Goal: Use online tool/utility: Use online tool/utility

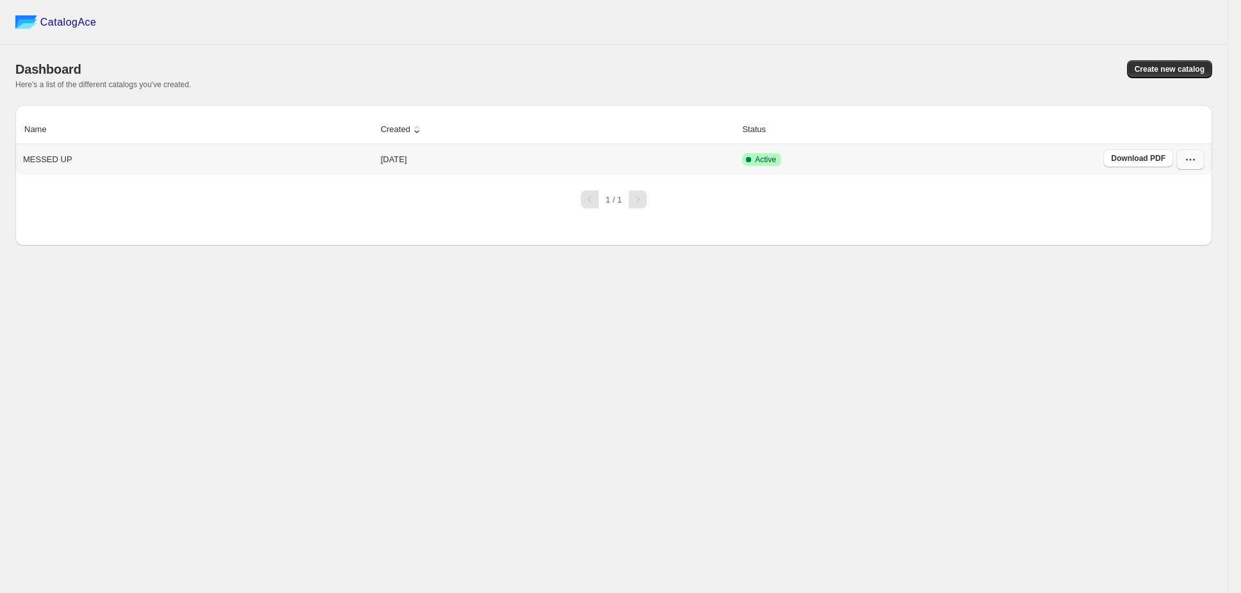
click at [1197, 153] on icon "button" at bounding box center [1190, 159] width 13 height 13
click at [761, 144] on td "Active" at bounding box center [919, 159] width 361 height 31
click at [762, 144] on td "Active" at bounding box center [919, 159] width 361 height 31
click at [1197, 153] on icon "button" at bounding box center [1190, 159] width 13 height 13
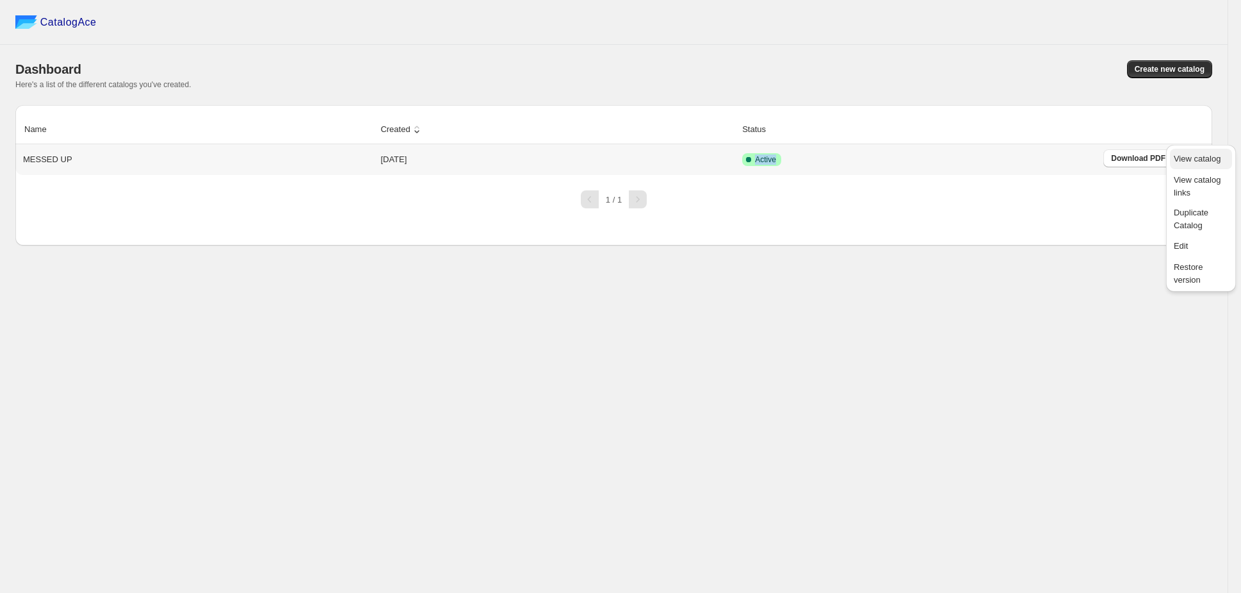
click at [1209, 158] on span "View catalog" at bounding box center [1197, 159] width 47 height 10
click at [1187, 240] on span "Edit" at bounding box center [1201, 246] width 54 height 13
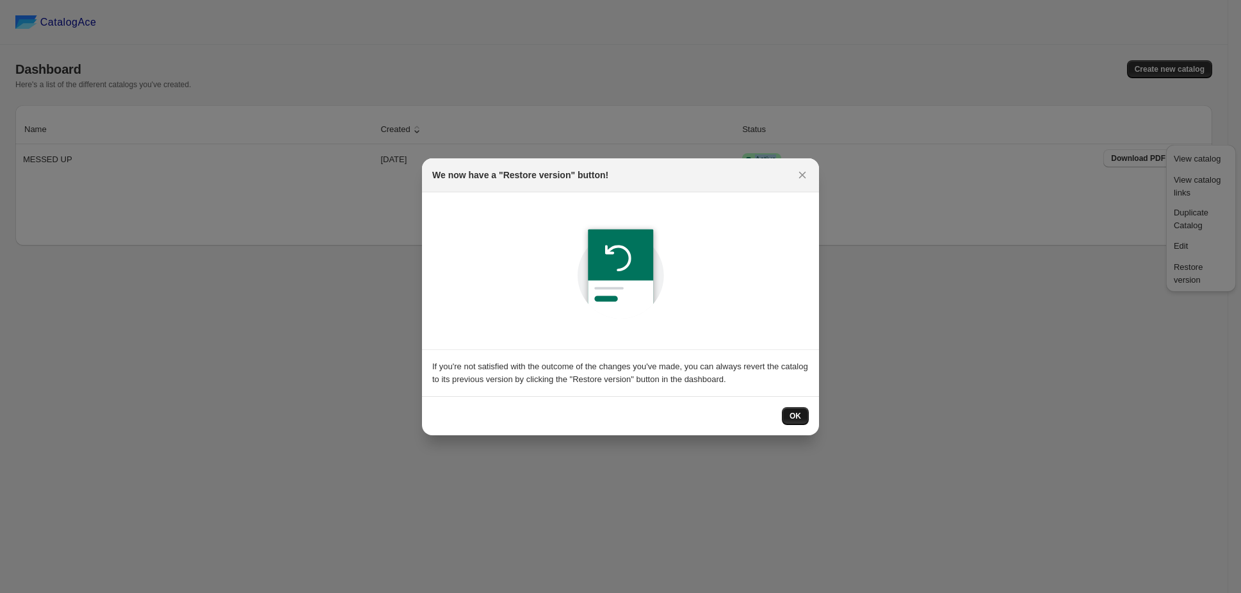
click at [782, 407] on button "OK" at bounding box center [795, 416] width 27 height 18
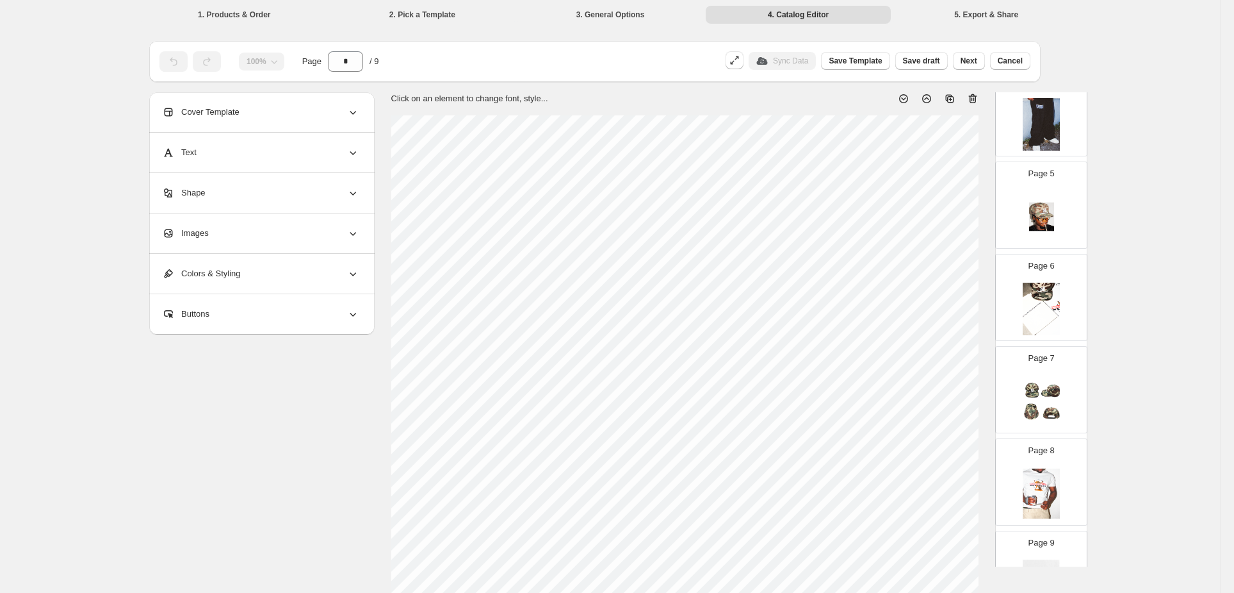
scroll to position [360, 0]
click at [1060, 555] on img at bounding box center [1041, 581] width 37 height 53
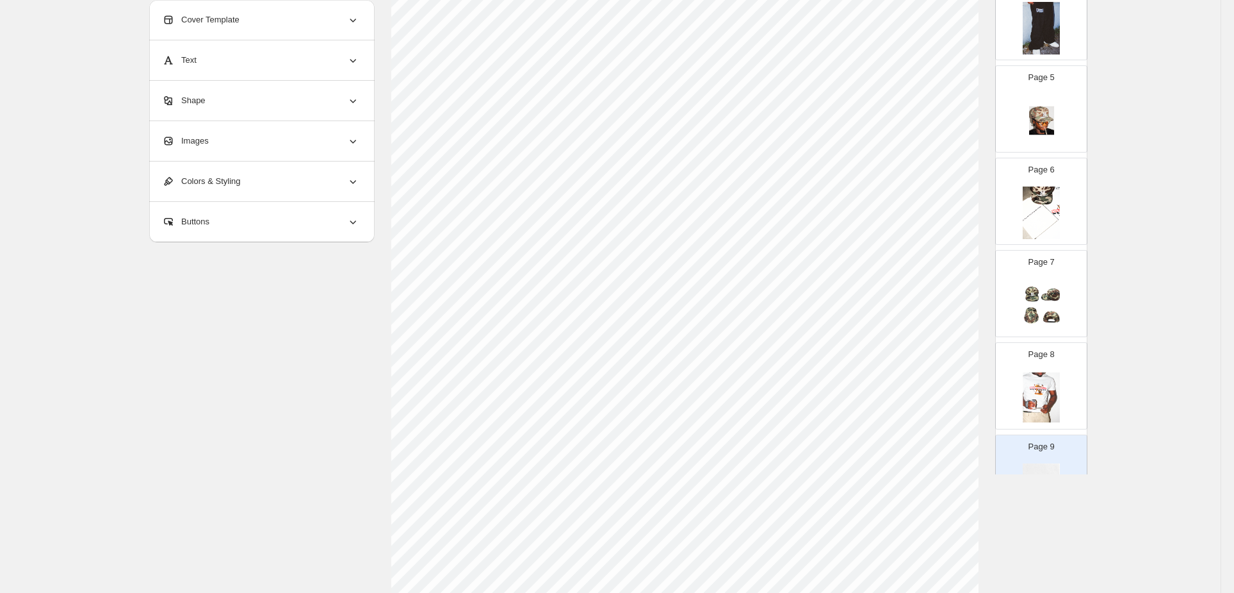
scroll to position [0, 0]
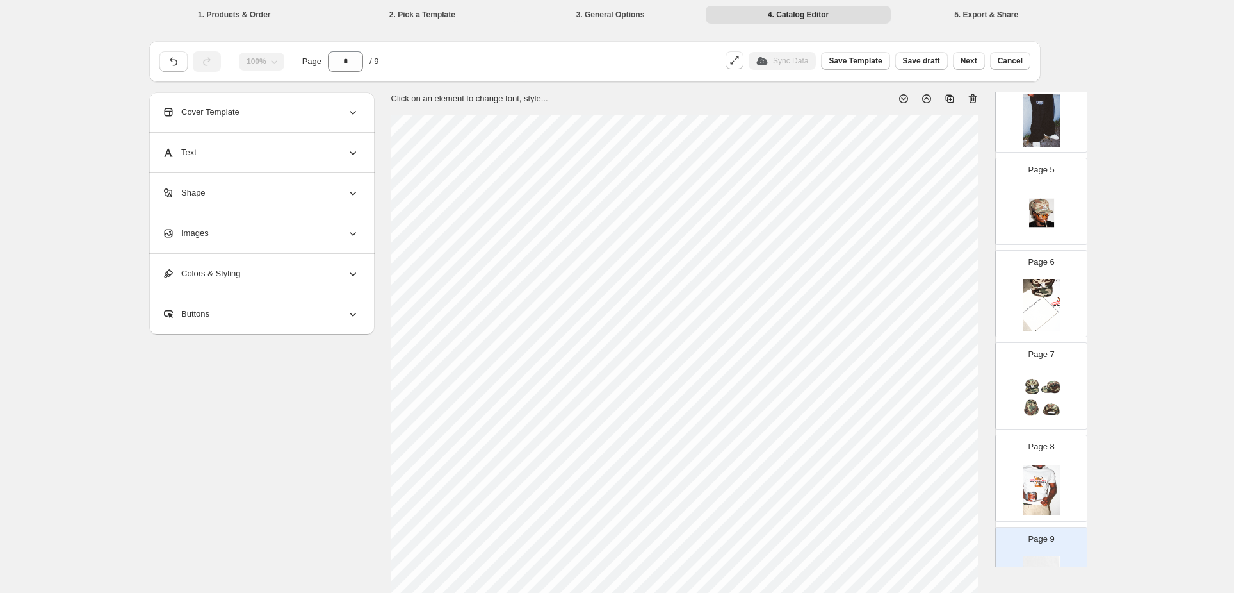
click at [979, 92] on icon at bounding box center [973, 98] width 13 height 13
type input "*"
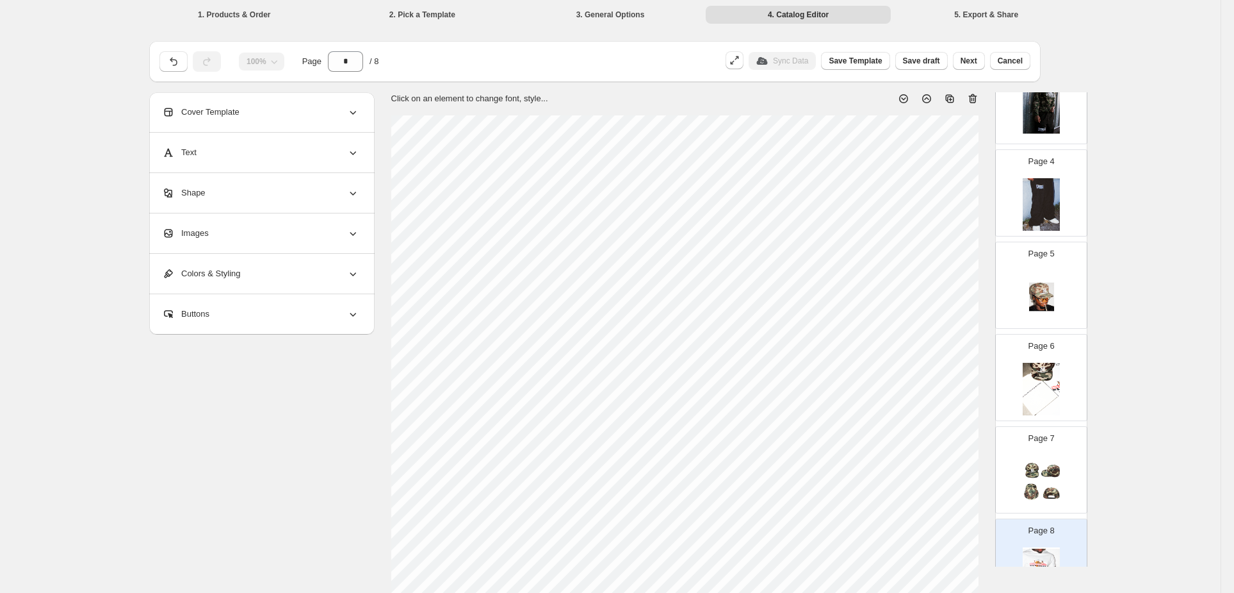
click at [322, 301] on div "Buttons" at bounding box center [260, 314] width 197 height 40
click at [332, 268] on div "Colors & Styling" at bounding box center [260, 274] width 197 height 40
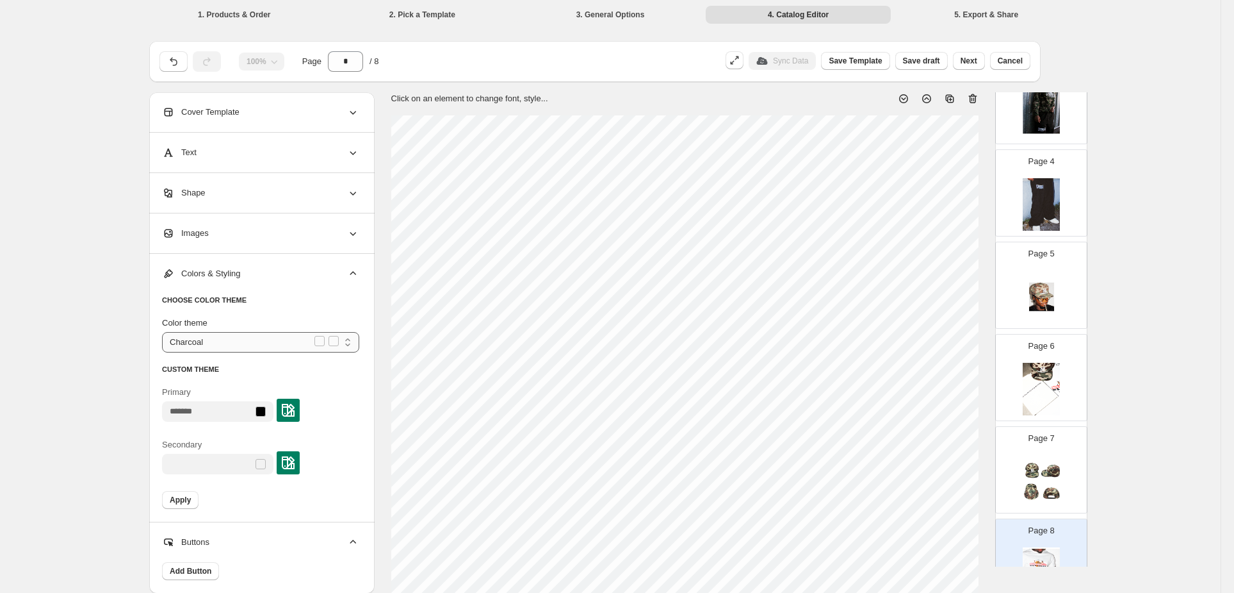
click at [359, 332] on select "******** ***** *** ****** *********" at bounding box center [260, 342] width 197 height 20
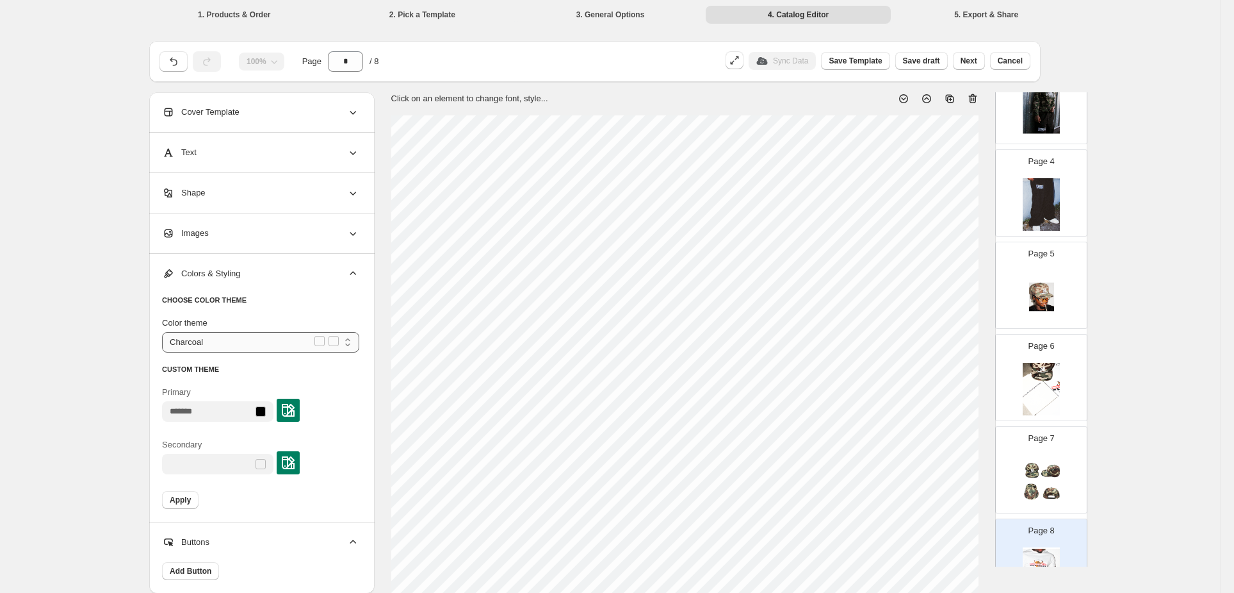
click at [359, 332] on select "******** ***** *** ****** *********" at bounding box center [260, 342] width 197 height 20
click at [274, 438] on div "Secondary" at bounding box center [217, 456] width 111 height 36
click at [266, 459] on div at bounding box center [261, 464] width 10 height 10
click at [295, 456] on img at bounding box center [288, 462] width 13 height 13
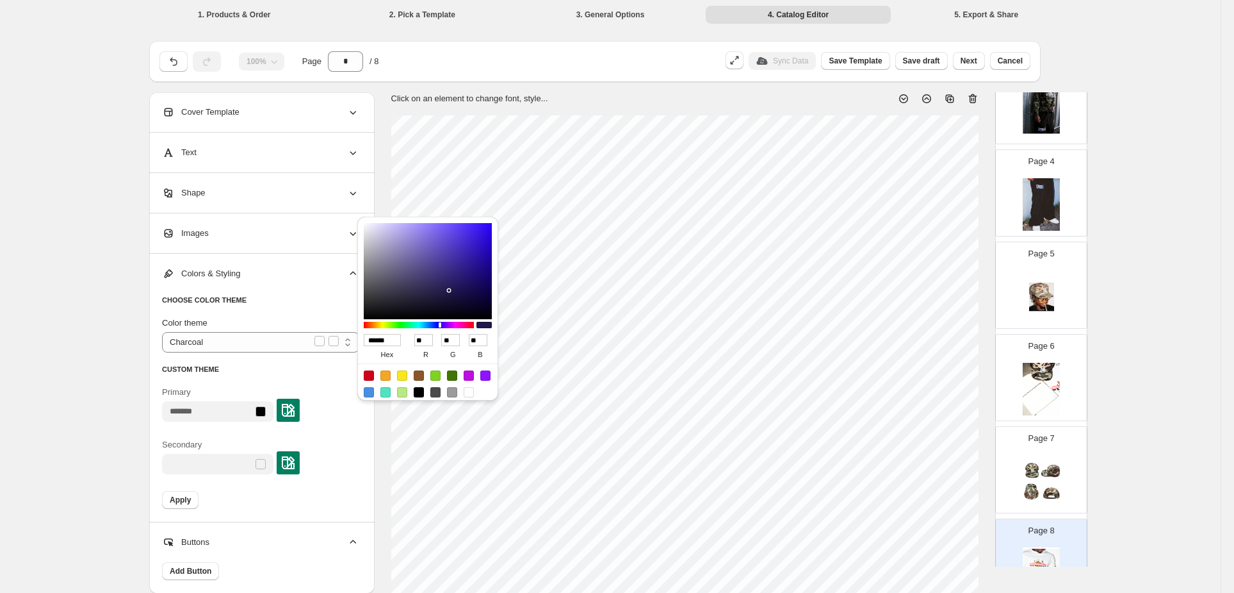
type input "******"
type input "**"
type input "******"
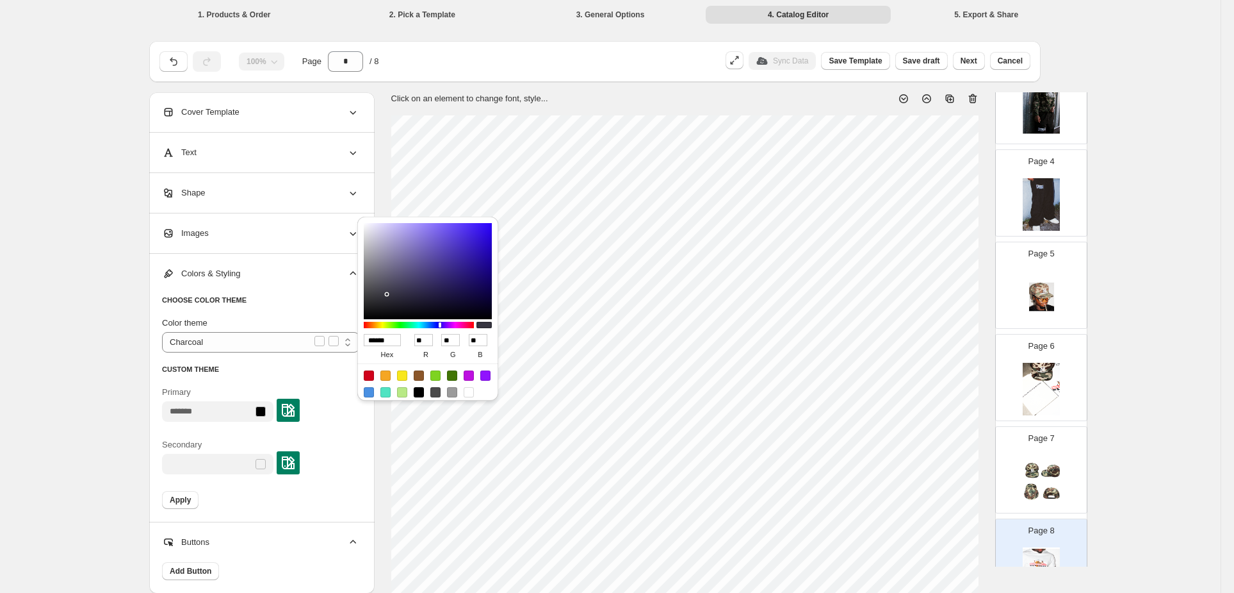
type input "*"
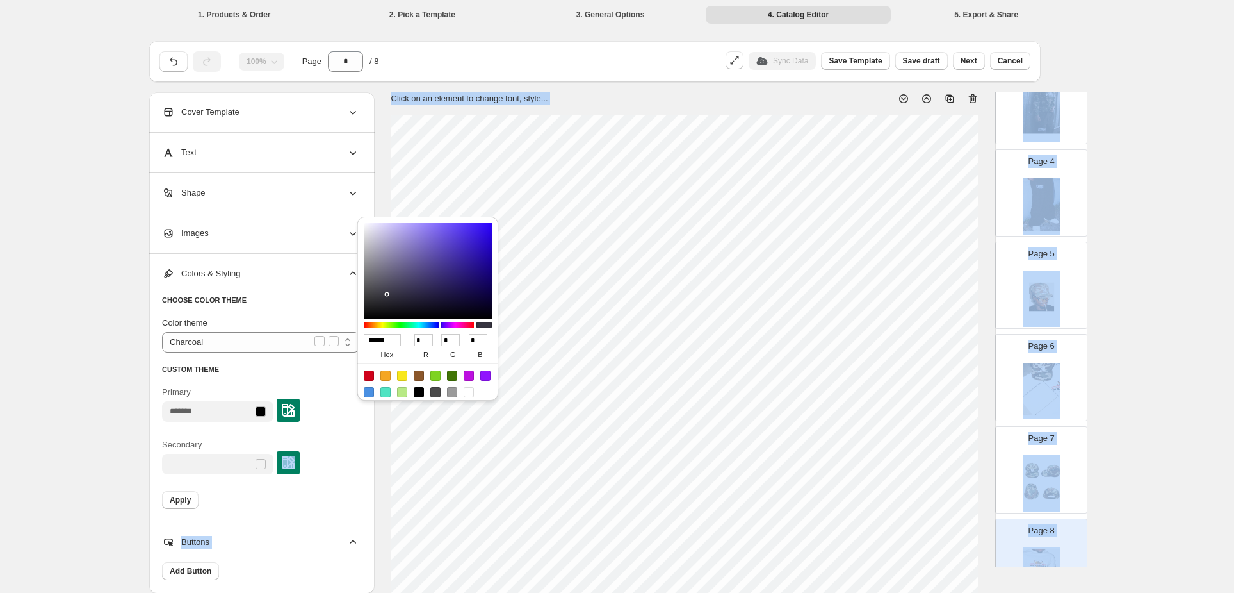
drag, startPoint x: 386, startPoint y: 292, endPoint x: 284, endPoint y: 422, distance: 165.6
click at [286, 419] on div "1. Products & Order 2. Pick a Template 3. General Options 4. Catalog Editor 5. …" at bounding box center [617, 464] width 1234 height 929
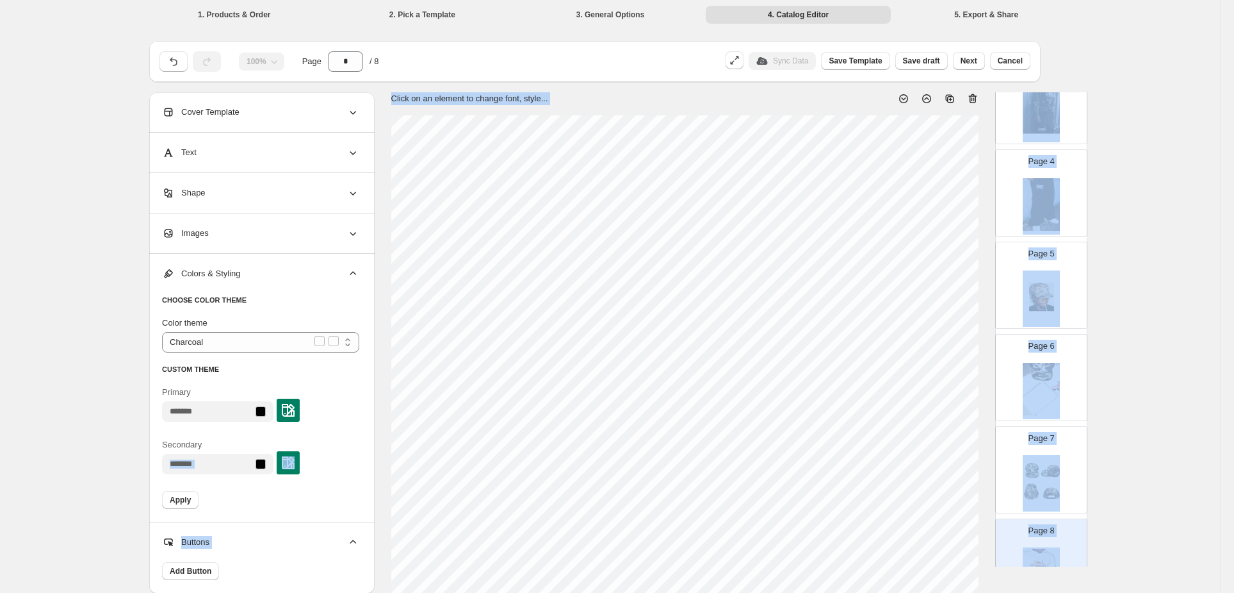
click at [344, 491] on div "Apply" at bounding box center [260, 500] width 197 height 18
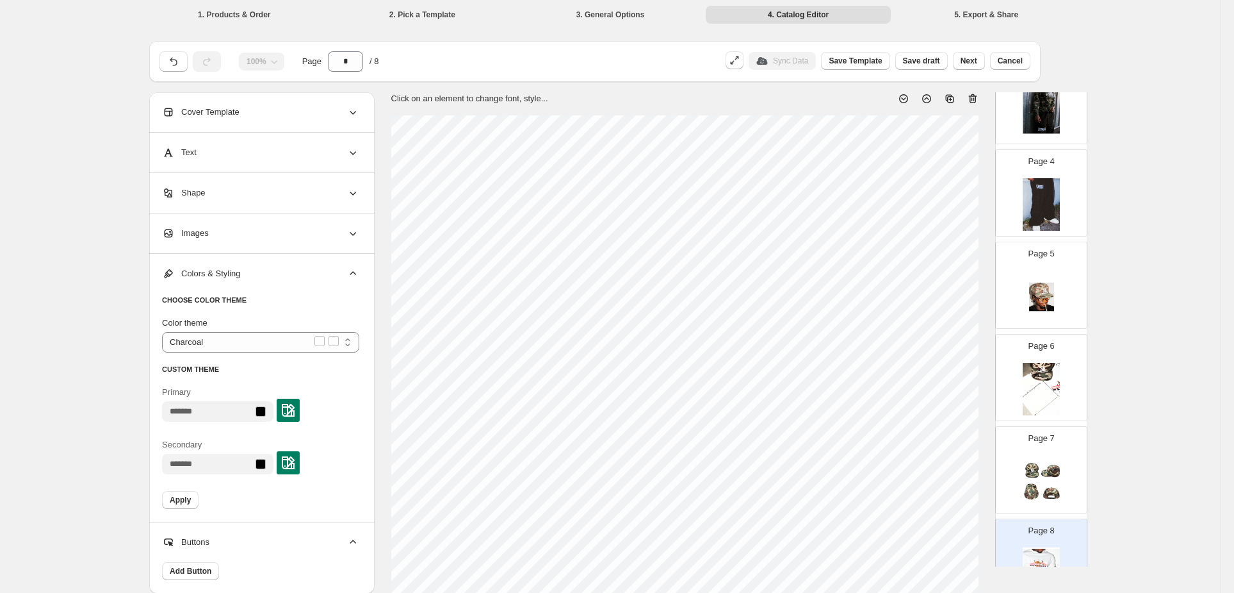
click at [263, 454] on div "CHOOSE COLOR THEME Color theme ******** ***** *** ****** ********* Charcoal CUS…" at bounding box center [260, 402] width 197 height 238
click at [191, 495] on span "Apply" at bounding box center [180, 500] width 21 height 10
click at [961, 56] on span "Next" at bounding box center [969, 61] width 17 height 10
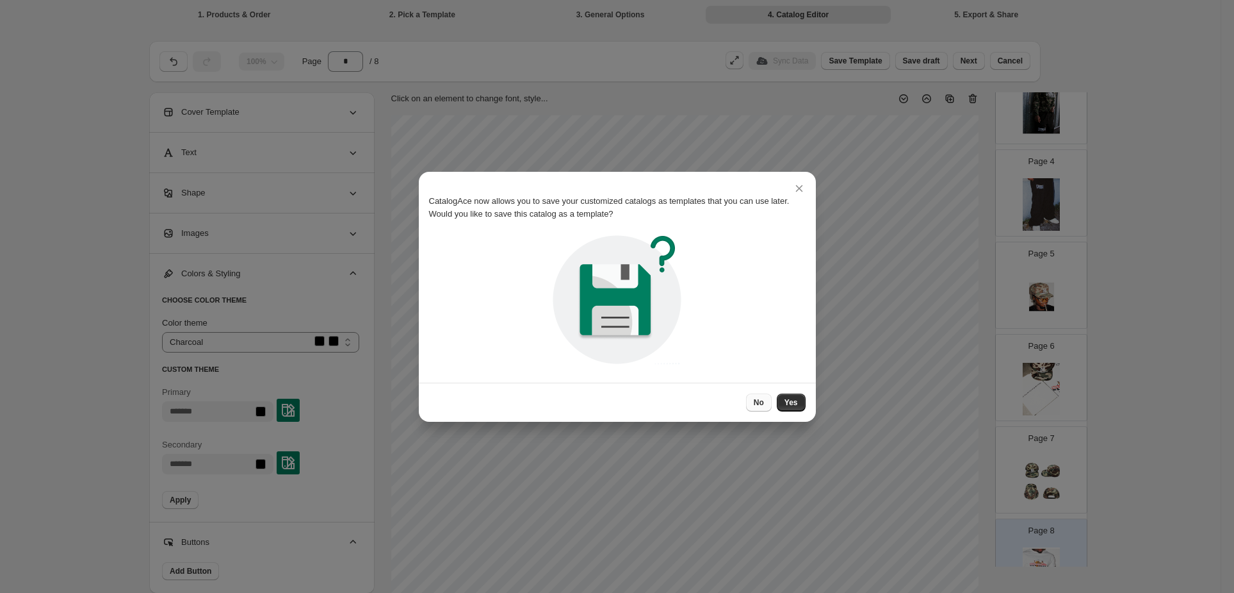
click at [754, 400] on span "No" at bounding box center [759, 402] width 10 height 10
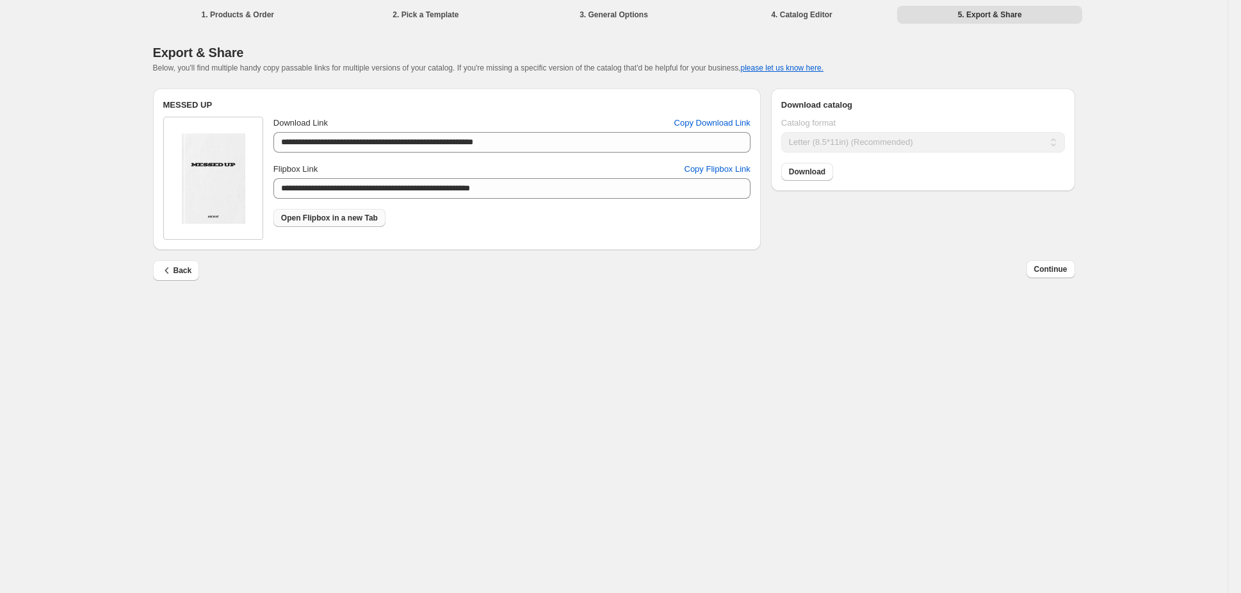
click at [378, 213] on span "Open Flipbox in a new Tab" at bounding box center [329, 218] width 97 height 10
